Goal: Information Seeking & Learning: Learn about a topic

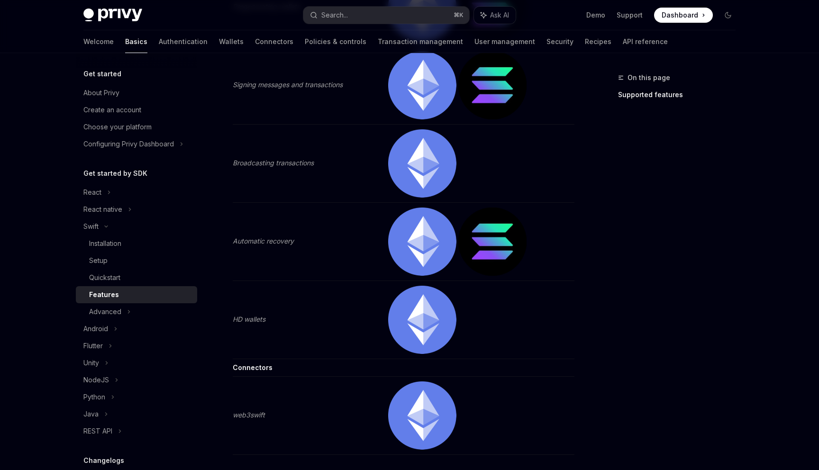
scroll to position [389, 0]
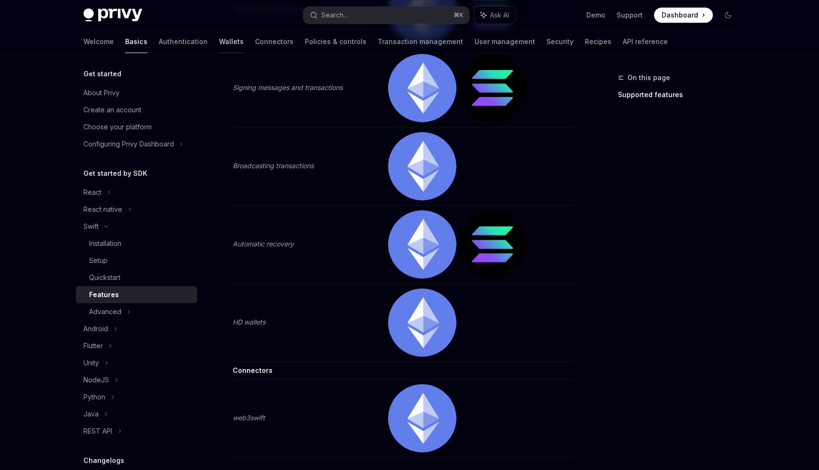
click at [219, 42] on link "Wallets" at bounding box center [231, 41] width 25 height 23
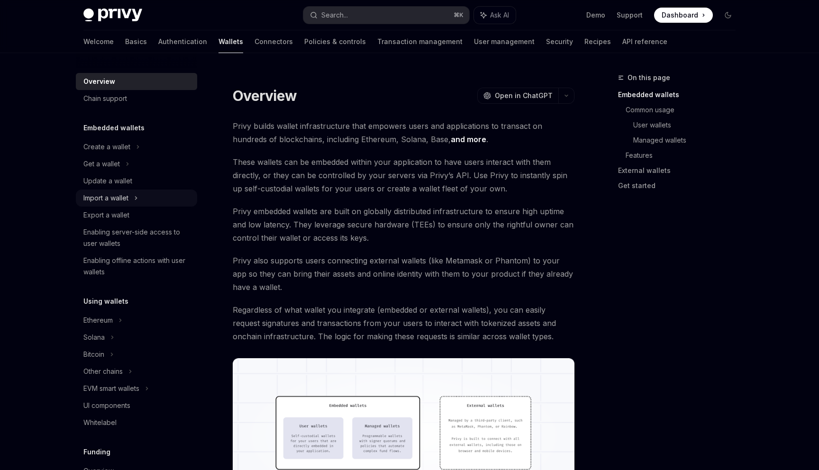
click at [139, 196] on div "Import a wallet" at bounding box center [136, 198] width 121 height 17
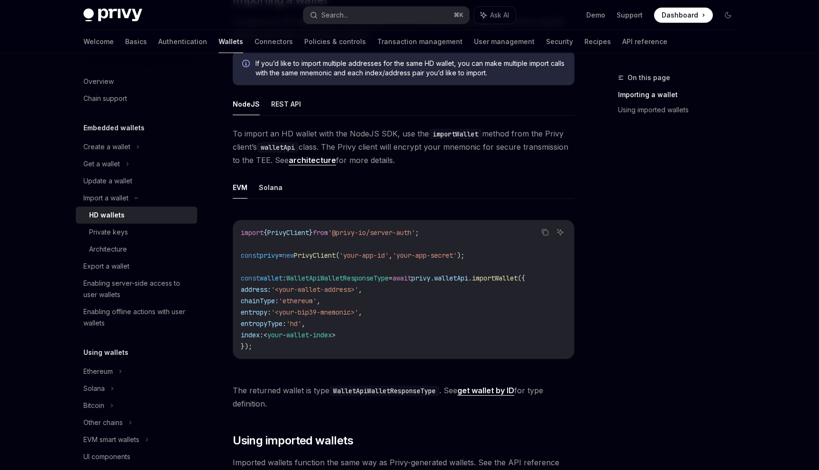
scroll to position [221, 0]
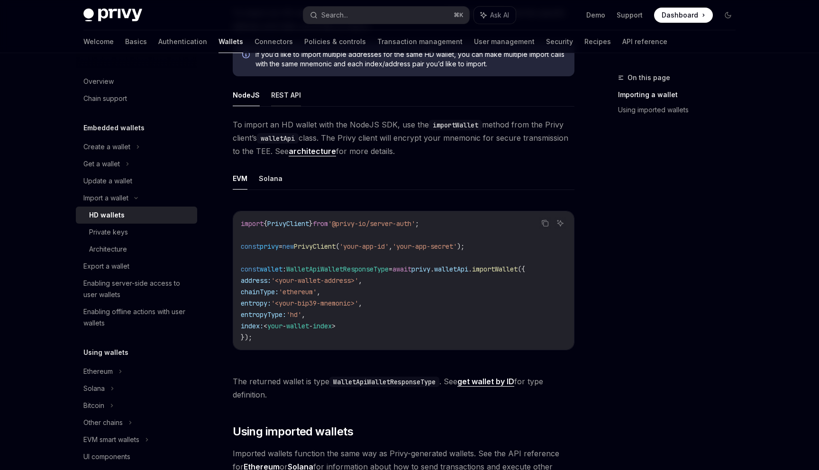
click at [294, 94] on button "REST API" at bounding box center [286, 95] width 30 height 22
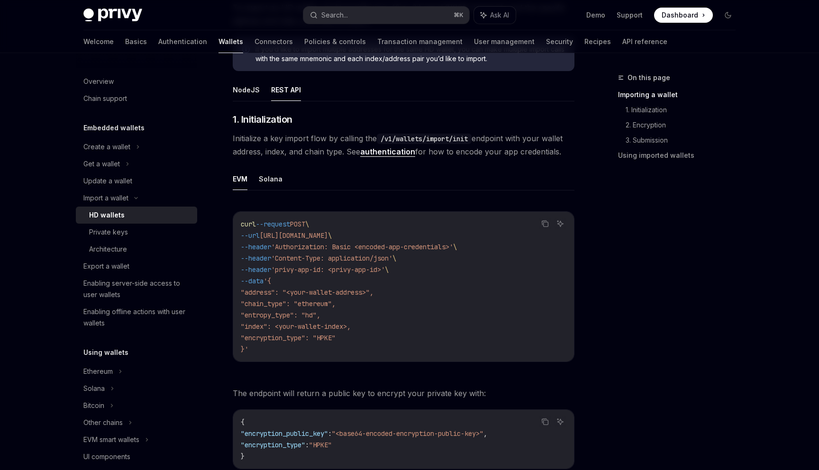
scroll to position [210, 0]
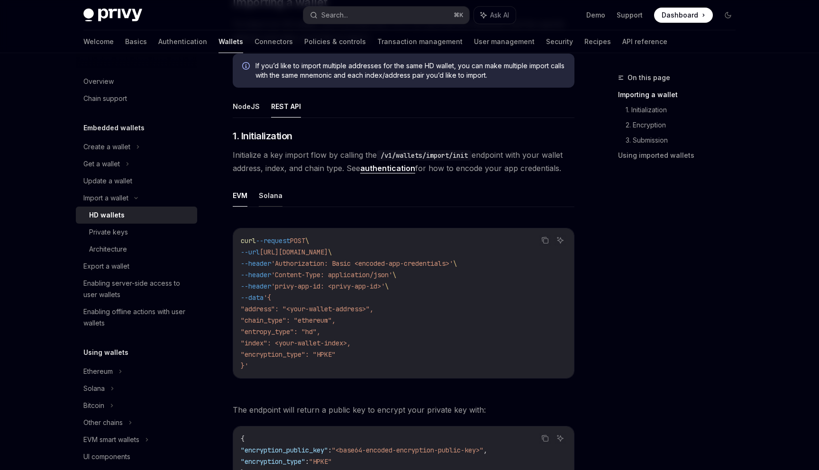
click at [269, 196] on button "Solana" at bounding box center [271, 195] width 24 height 22
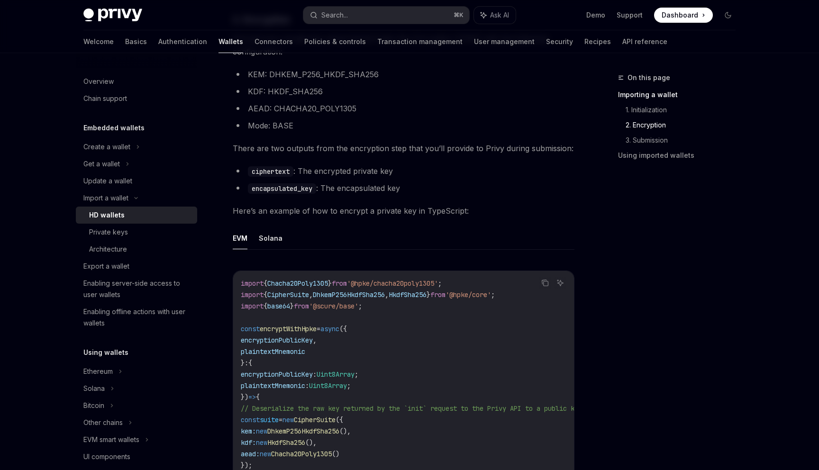
scroll to position [723, 0]
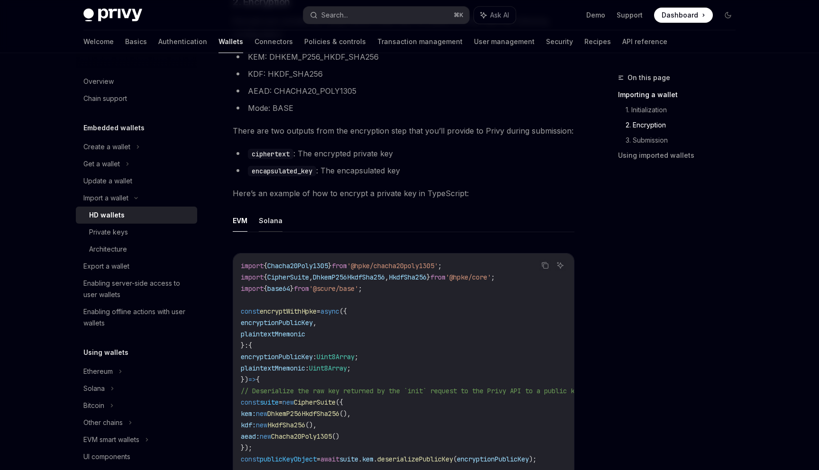
click at [273, 219] on button "Solana" at bounding box center [271, 220] width 24 height 22
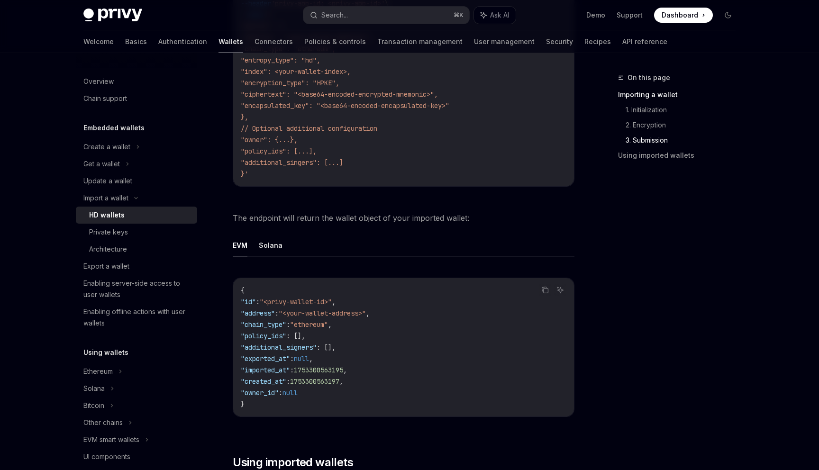
scroll to position [1715, 0]
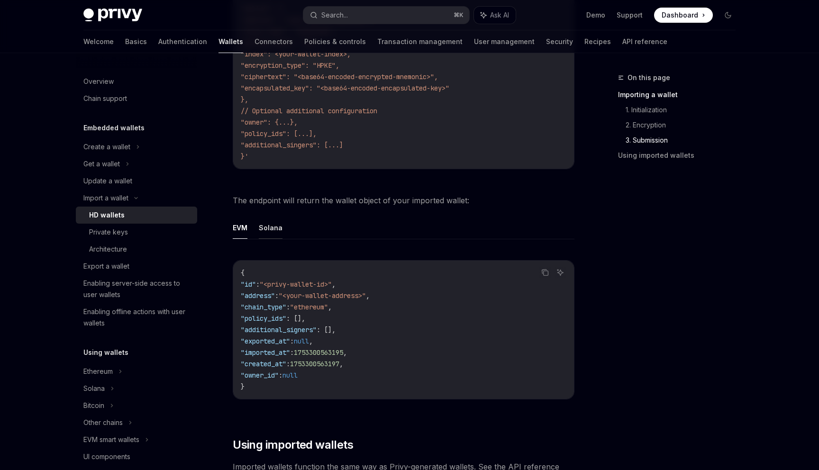
click at [274, 217] on button "Solana" at bounding box center [271, 228] width 24 height 22
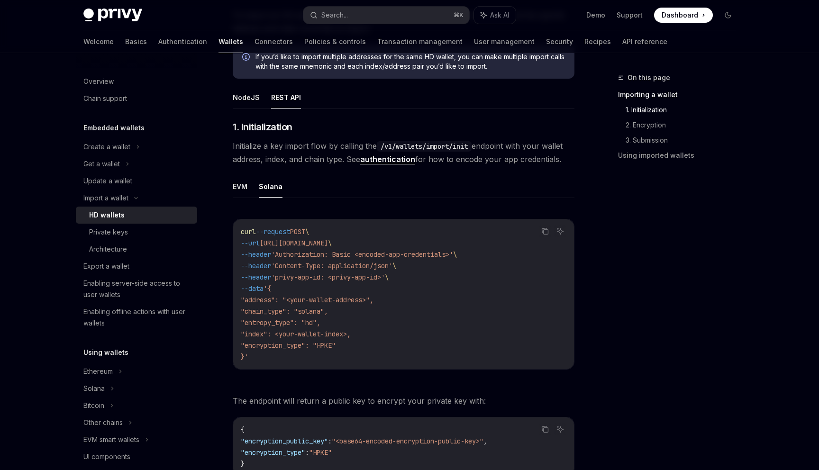
scroll to position [41, 0]
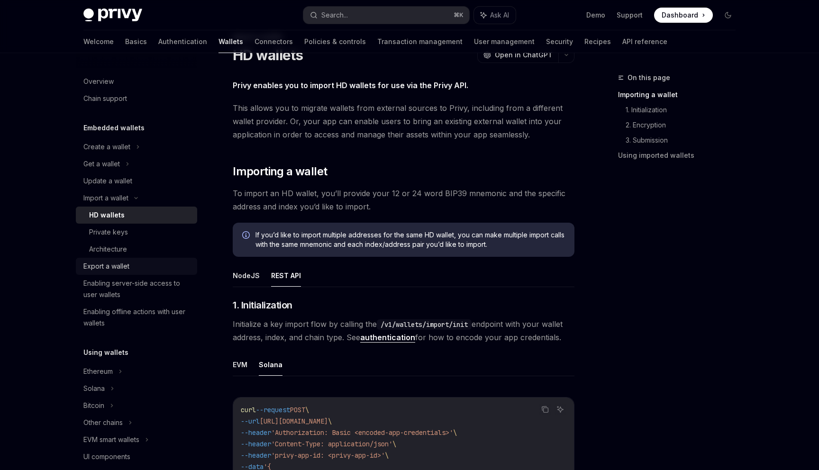
click at [123, 262] on div "Export a wallet" at bounding box center [106, 266] width 46 height 11
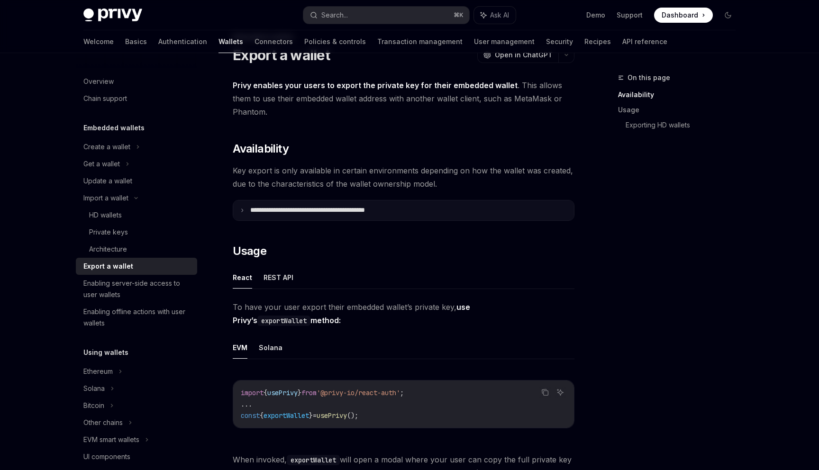
click at [274, 211] on p "**********" at bounding box center [328, 210] width 156 height 9
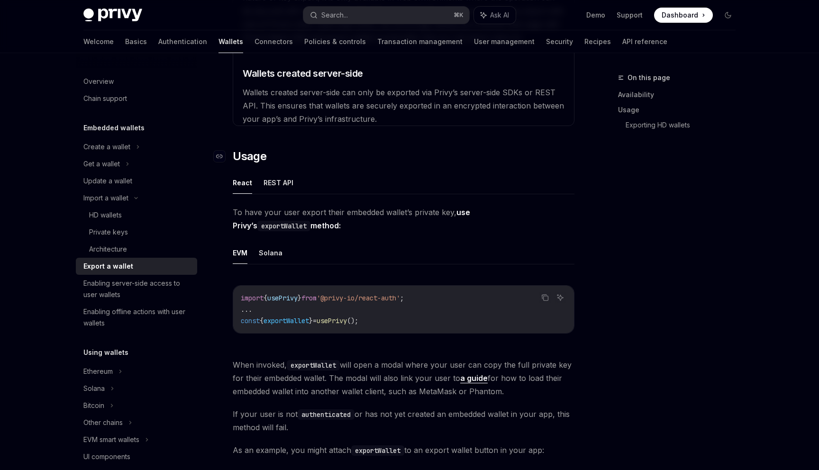
scroll to position [369, 0]
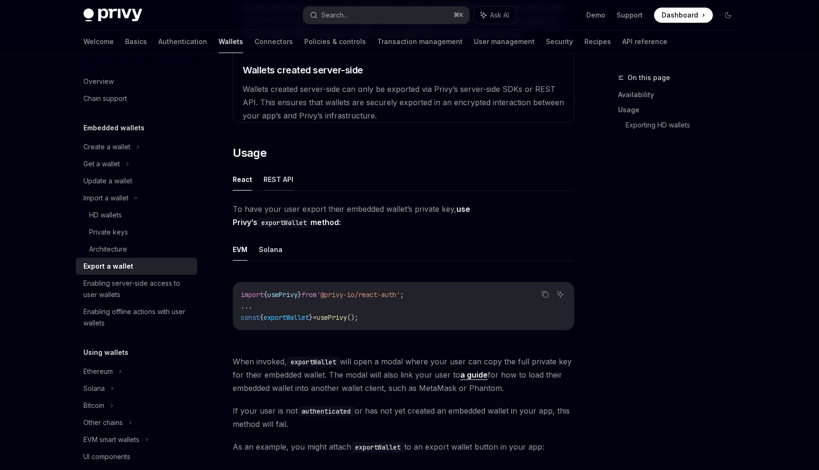
click at [283, 177] on button "REST API" at bounding box center [278, 179] width 30 height 22
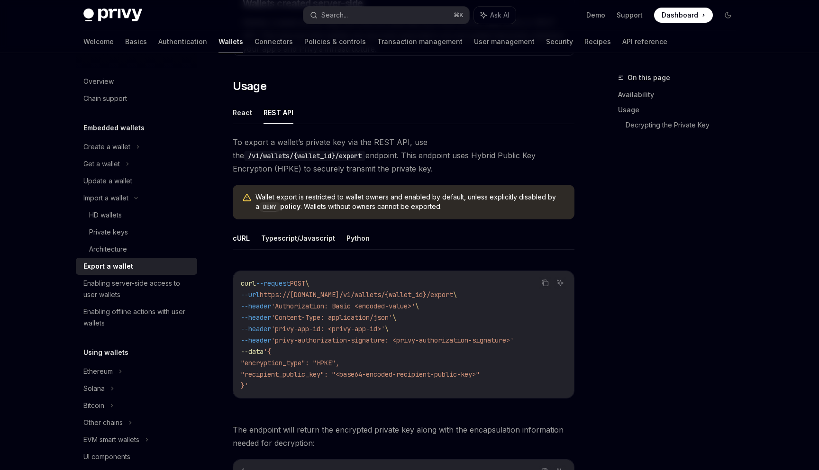
scroll to position [441, 0]
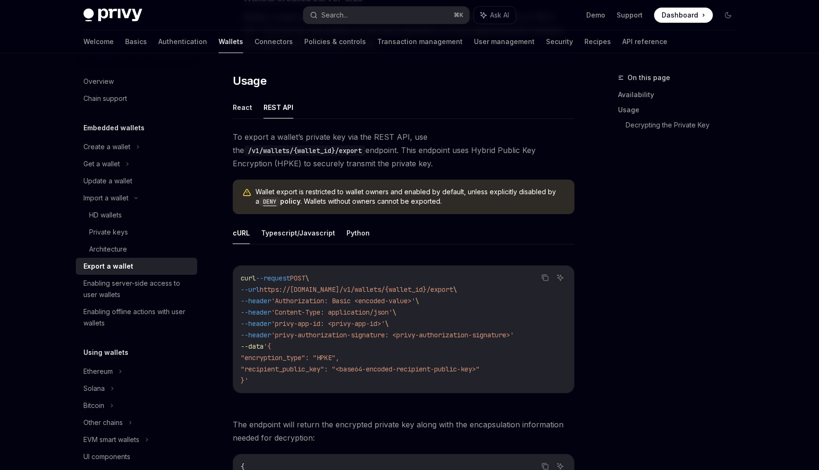
click at [336, 227] on ul "cURL Typescript/Javascript Python" at bounding box center [404, 233] width 342 height 23
click at [346, 230] on button "Python" at bounding box center [357, 233] width 23 height 22
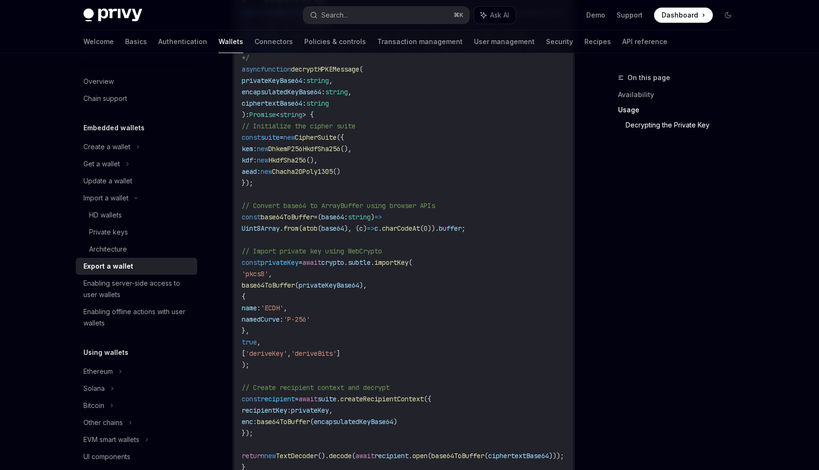
scroll to position [1798, 0]
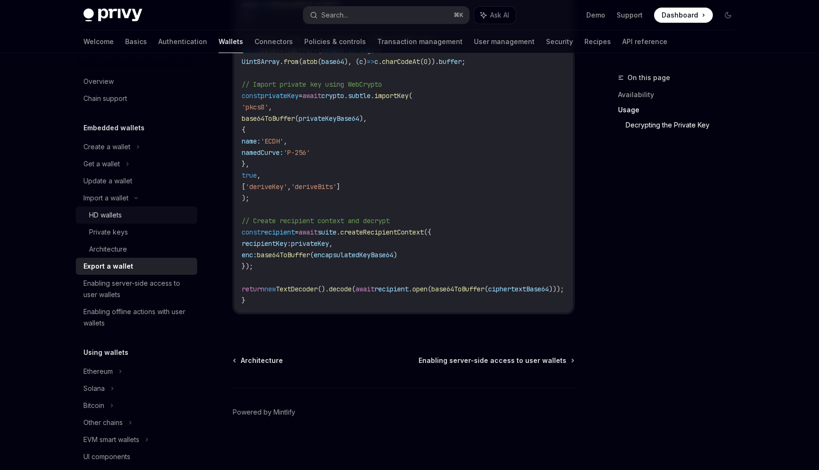
click at [121, 218] on div "HD wallets" at bounding box center [105, 214] width 33 height 11
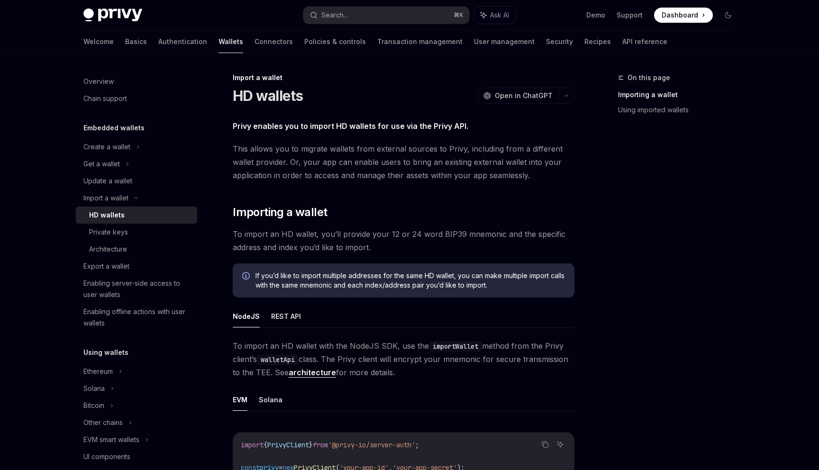
type textarea "*"
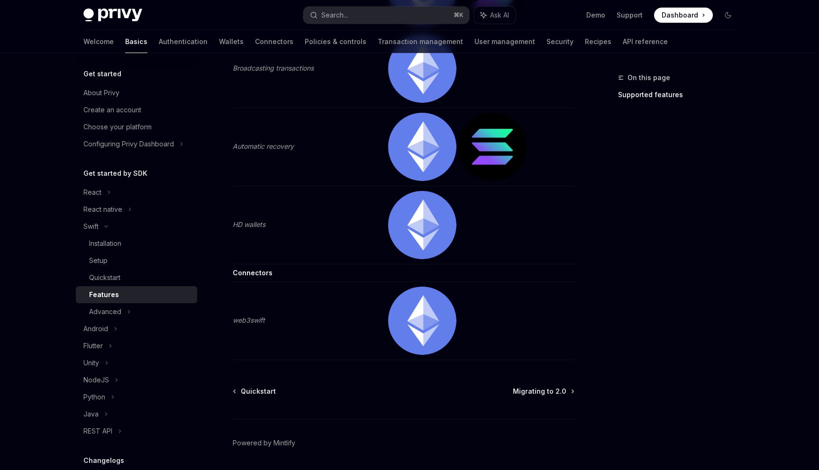
scroll to position [517, 0]
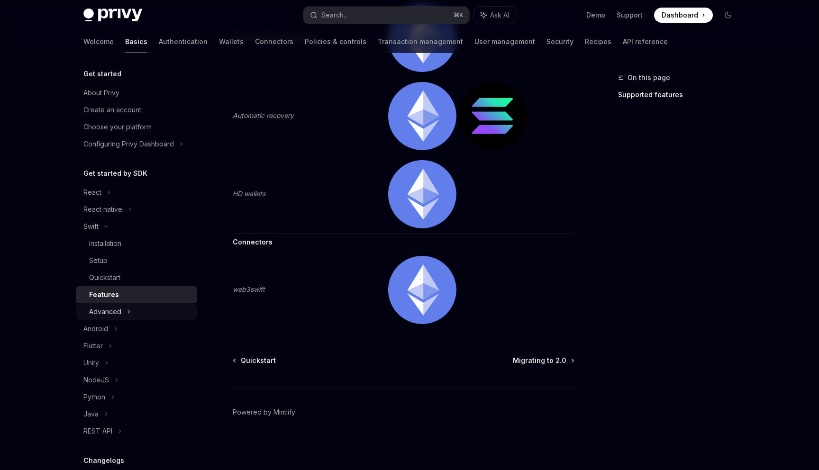
click at [129, 309] on icon at bounding box center [129, 311] width 4 height 11
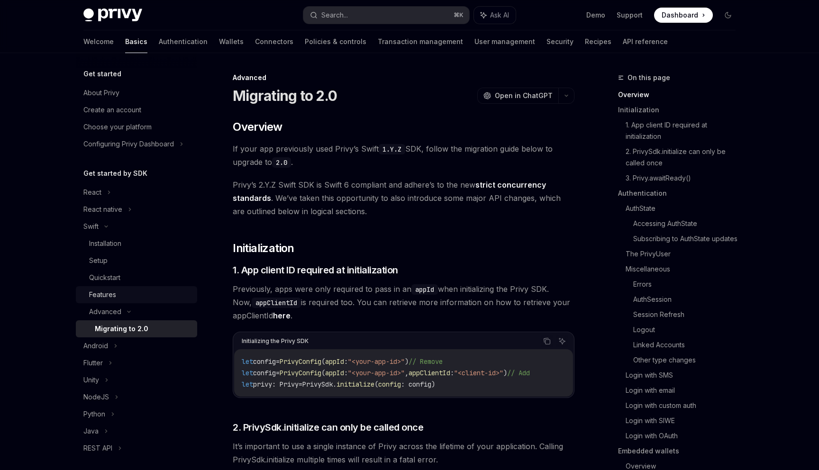
click at [127, 290] on div "Features" at bounding box center [140, 294] width 102 height 11
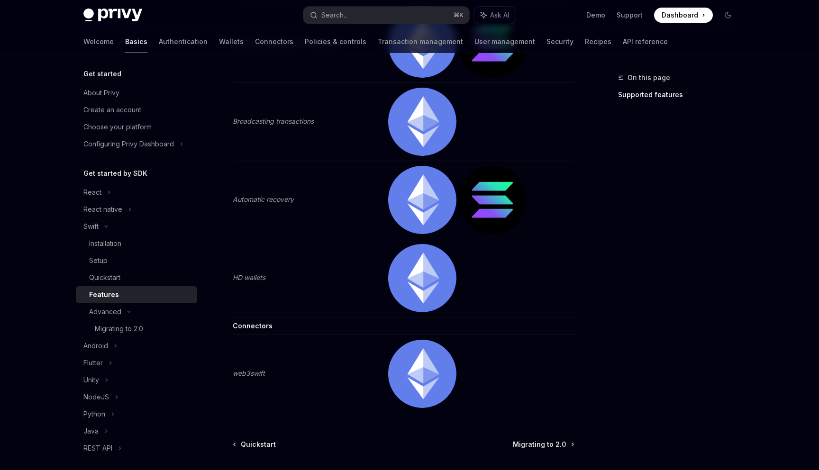
scroll to position [490, 0]
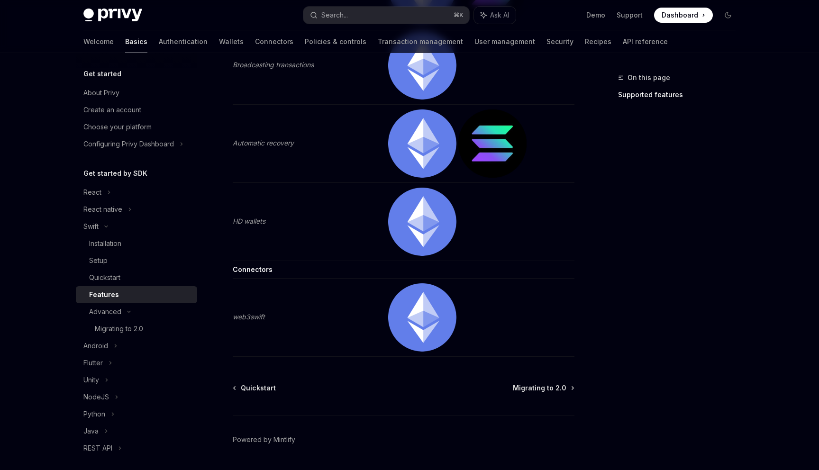
click at [438, 197] on img at bounding box center [422, 222] width 68 height 68
click at [268, 224] on td "HD wallets" at bounding box center [308, 222] width 151 height 78
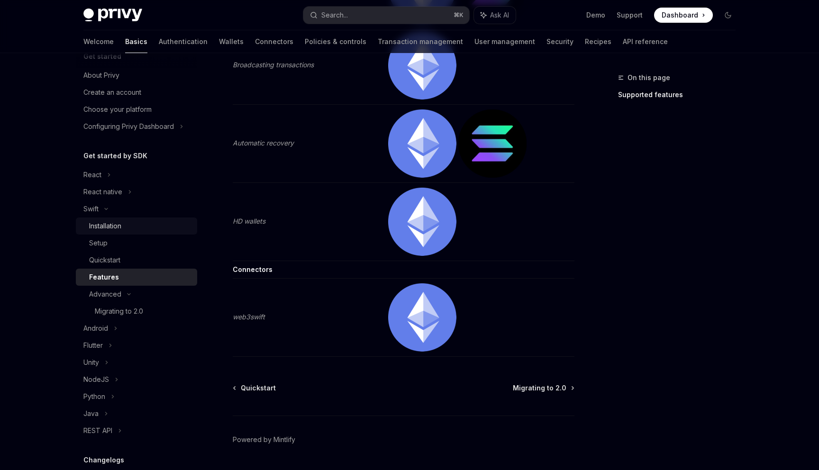
scroll to position [0, 0]
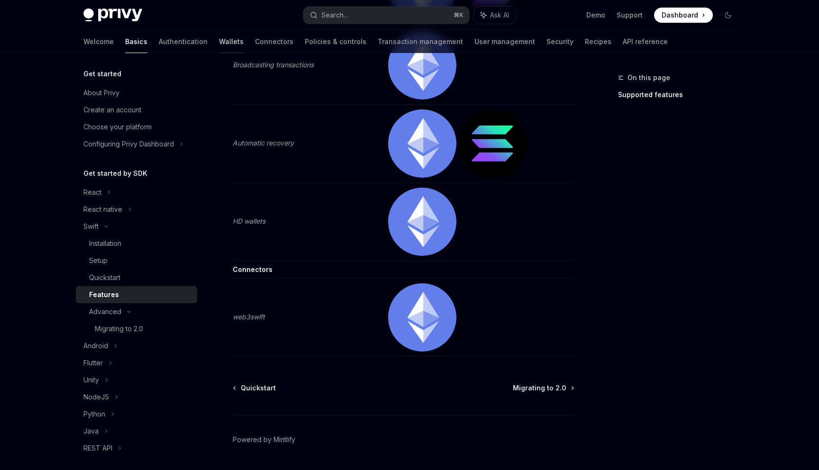
click at [219, 36] on link "Wallets" at bounding box center [231, 41] width 25 height 23
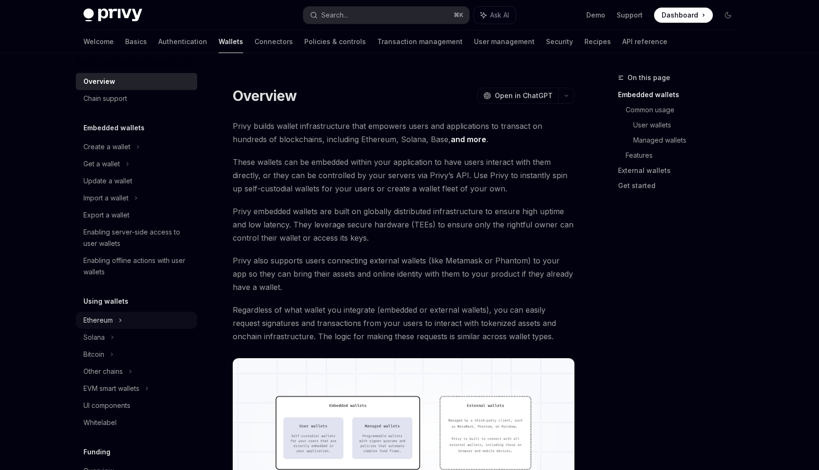
click at [118, 155] on div "Ethereum" at bounding box center [136, 146] width 121 height 17
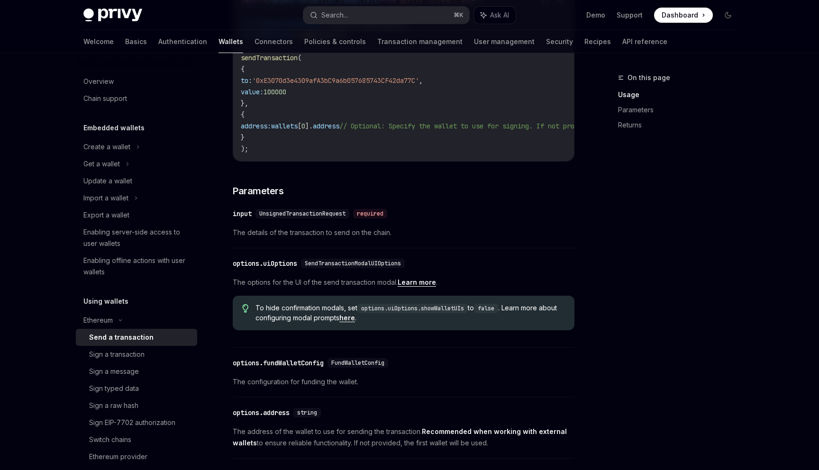
scroll to position [293, 0]
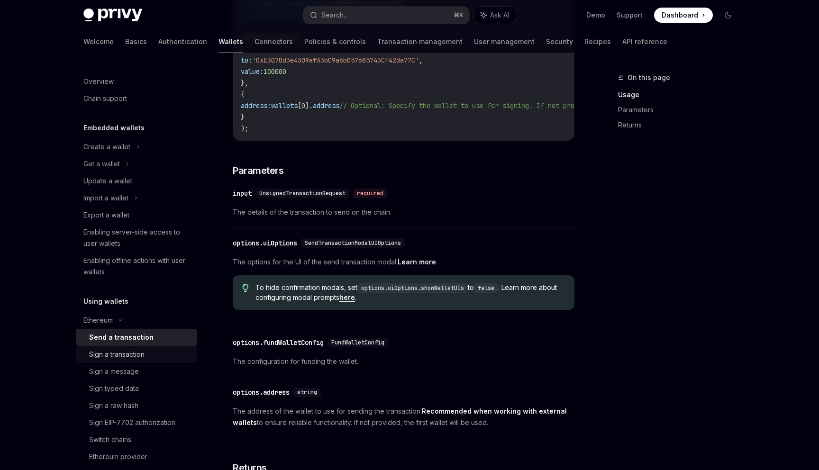
click at [127, 351] on div "Sign a transaction" at bounding box center [116, 354] width 55 height 11
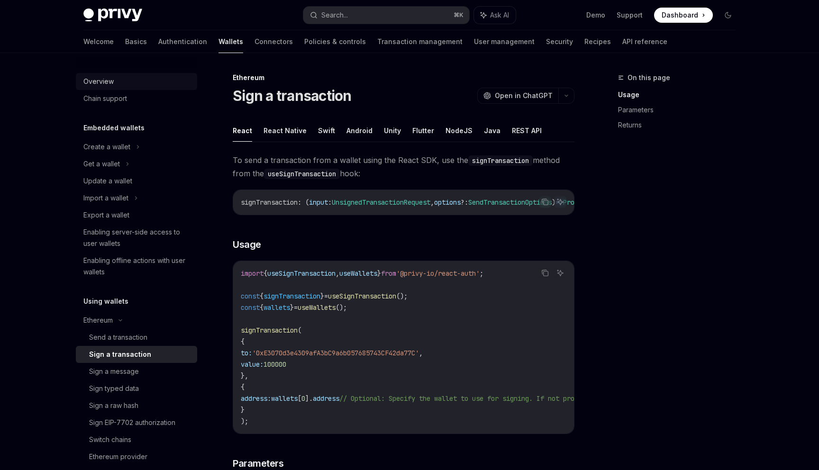
click at [114, 81] on div "Overview" at bounding box center [137, 81] width 108 height 11
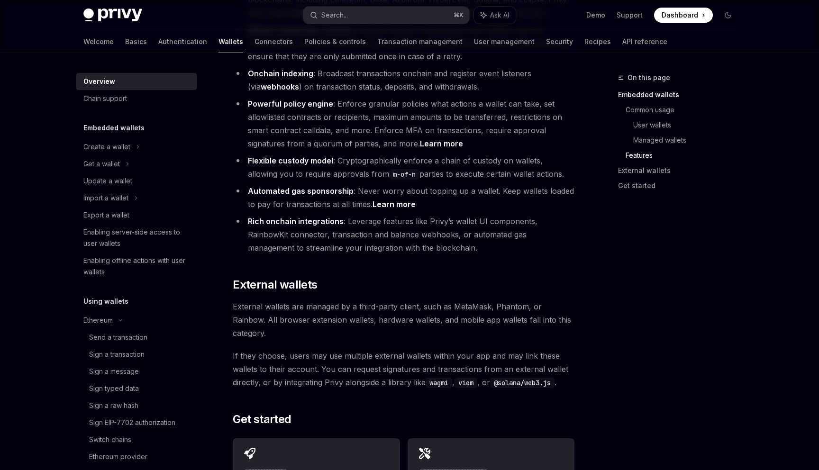
scroll to position [1174, 0]
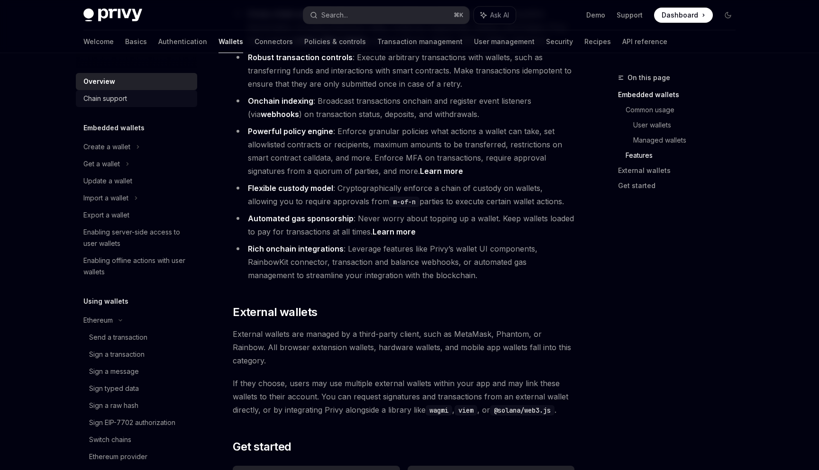
click at [117, 101] on div "Chain support" at bounding box center [105, 98] width 44 height 11
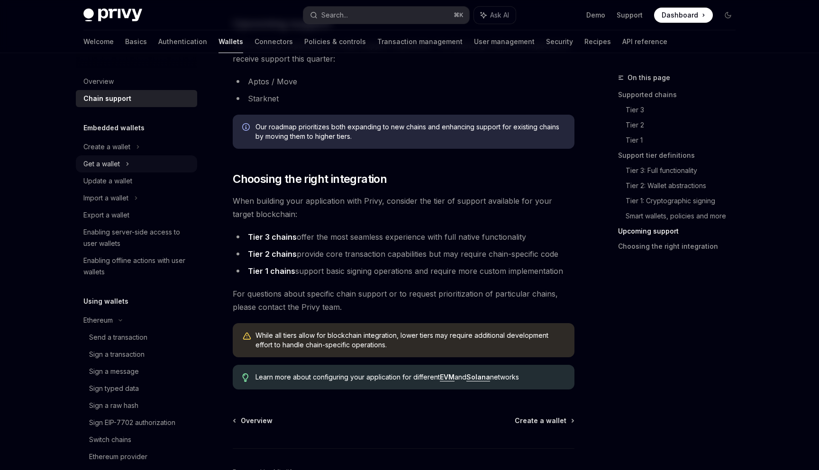
click at [123, 162] on div "Get a wallet" at bounding box center [136, 163] width 121 height 17
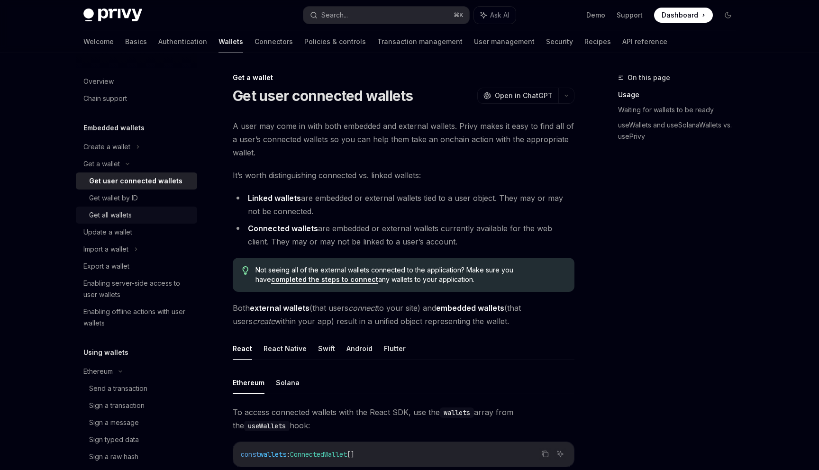
click at [118, 216] on div "Get all wallets" at bounding box center [110, 214] width 43 height 11
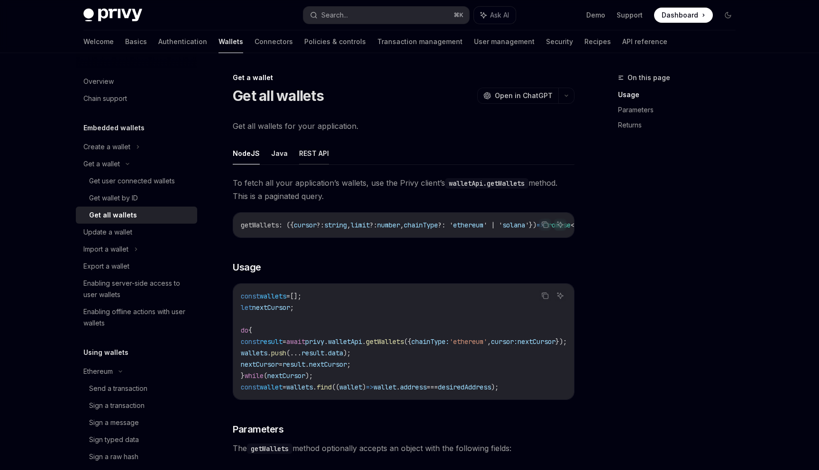
click at [308, 156] on button "REST API" at bounding box center [314, 153] width 30 height 22
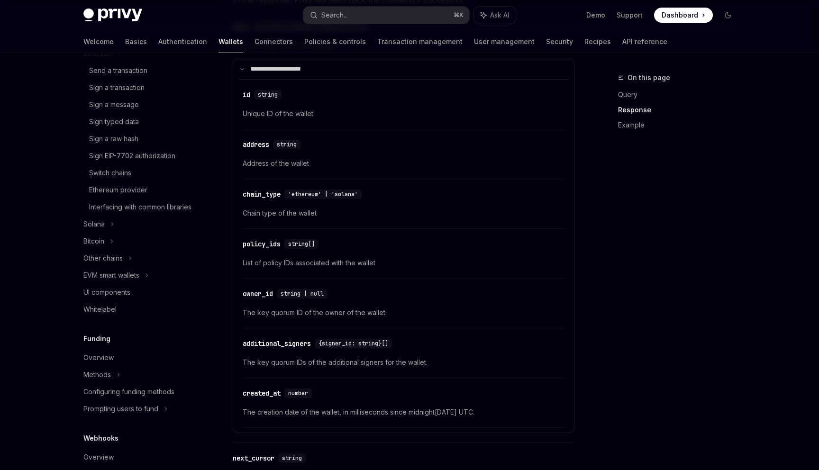
scroll to position [299, 0]
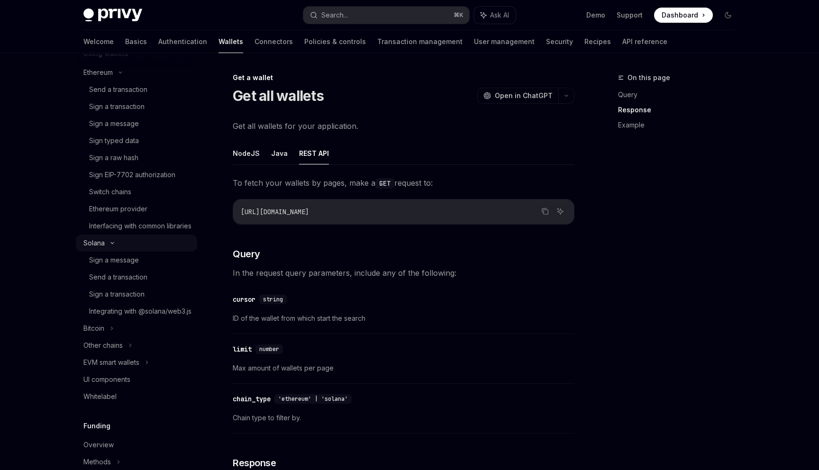
type textarea "*"
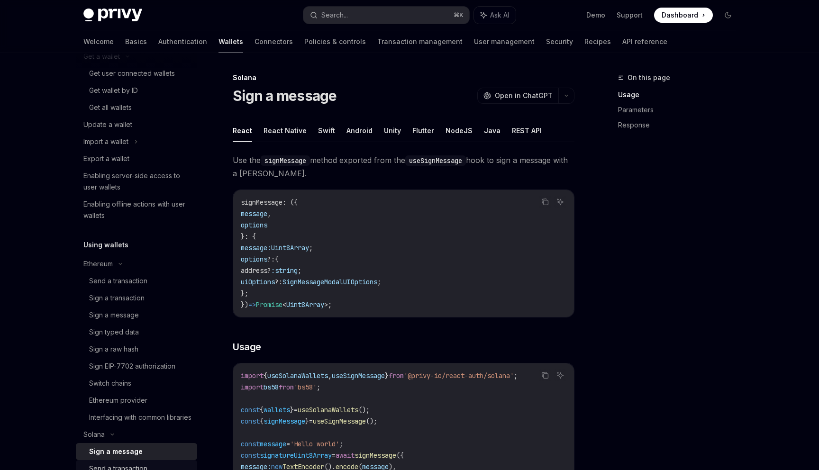
scroll to position [81, 0]
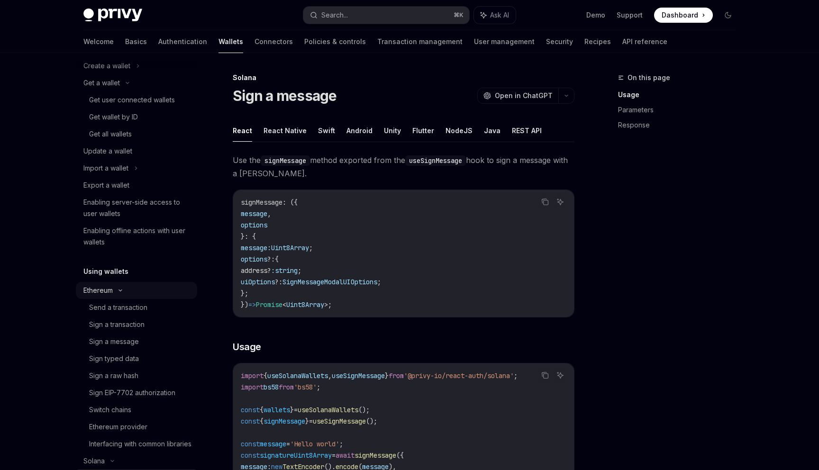
click at [122, 291] on icon at bounding box center [120, 291] width 11 height 4
